Goal: Task Accomplishment & Management: Manage account settings

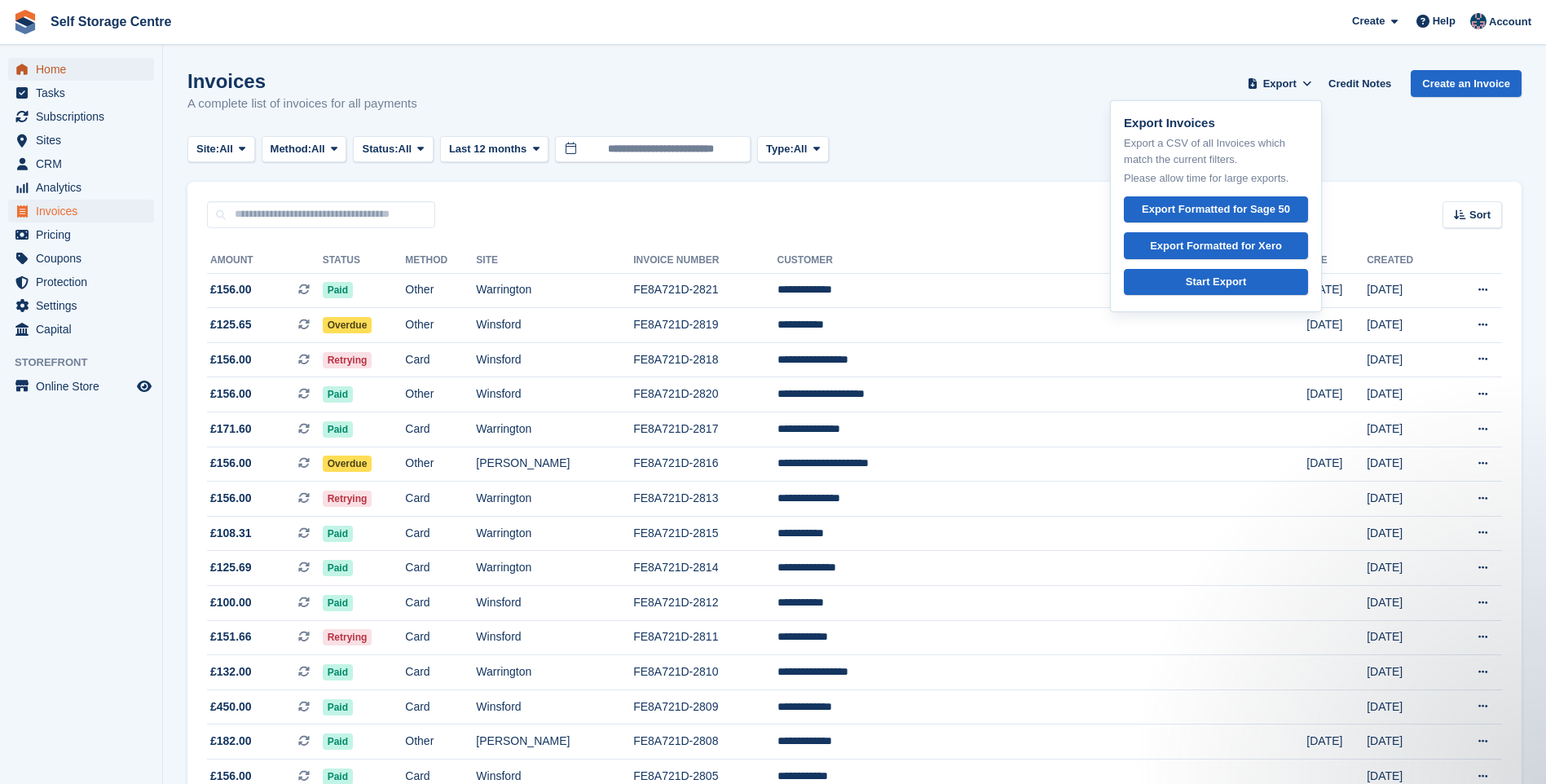
click at [75, 66] on span "Home" at bounding box center [85, 69] width 98 height 23
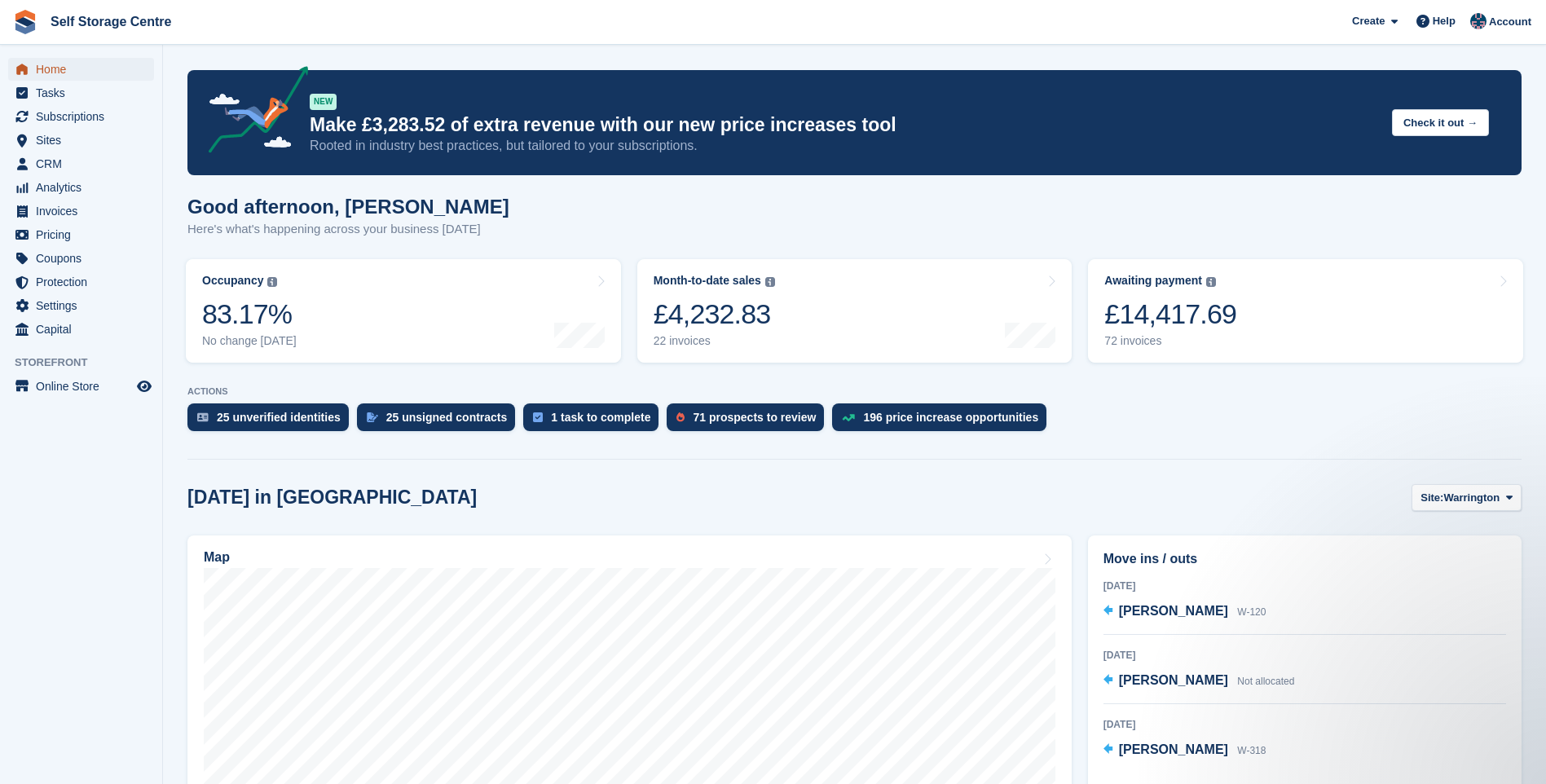
click at [66, 72] on span "Home" at bounding box center [85, 69] width 98 height 23
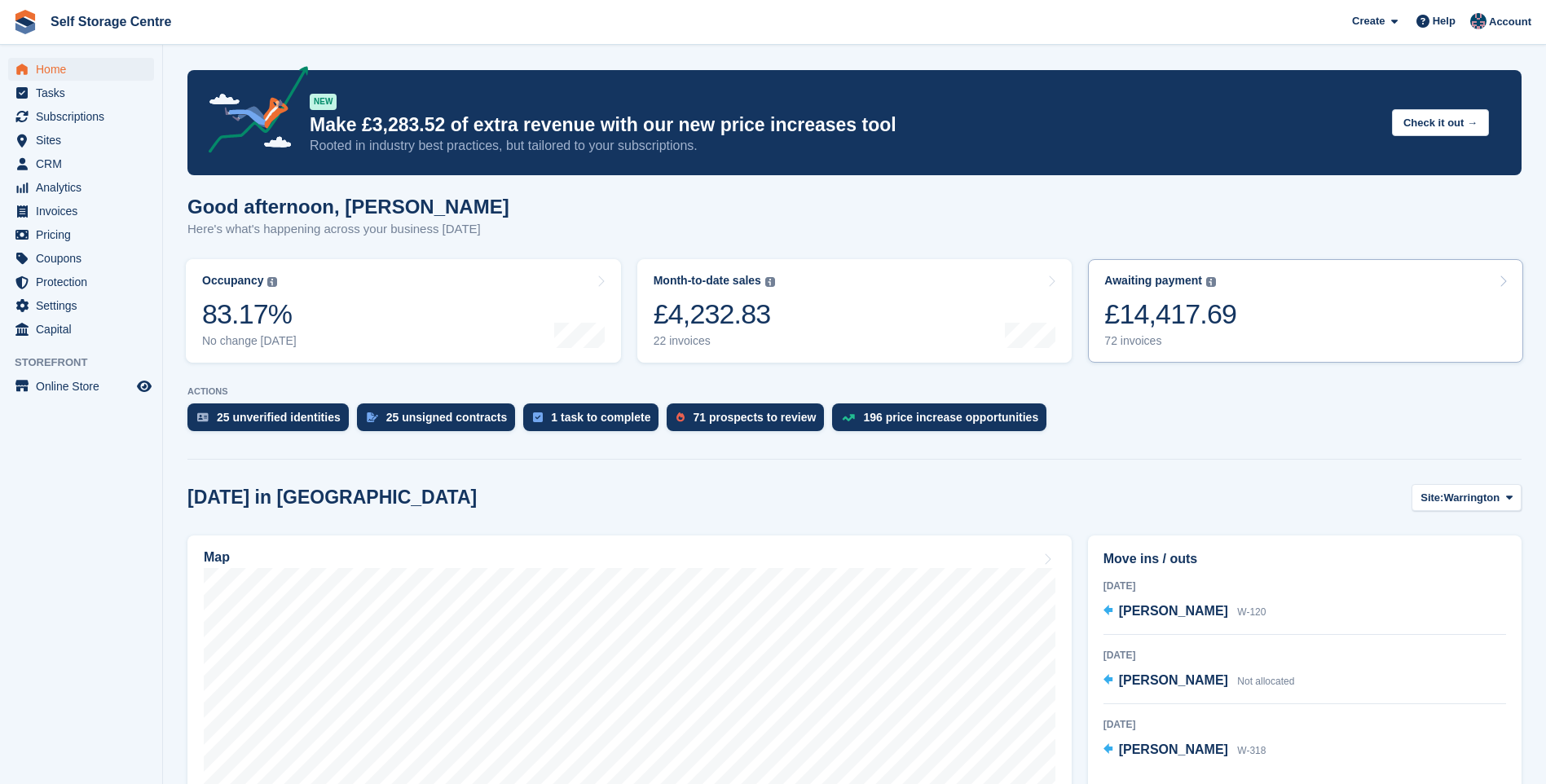
click at [1287, 307] on link "Awaiting payment The total outstanding balance on all open invoices. £14,417.69…" at bounding box center [1305, 310] width 435 height 103
